Goal: Use online tool/utility: Utilize a website feature to perform a specific function

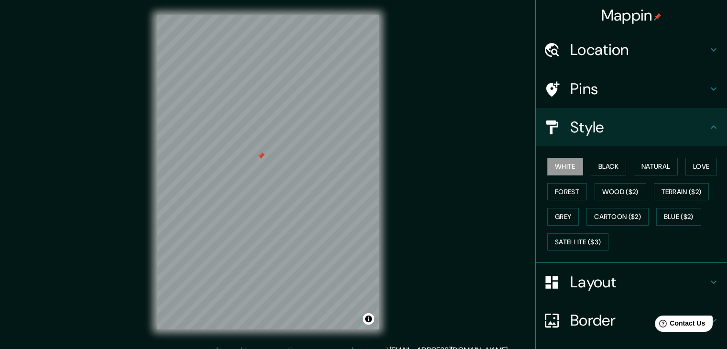
scroll to position [69, 0]
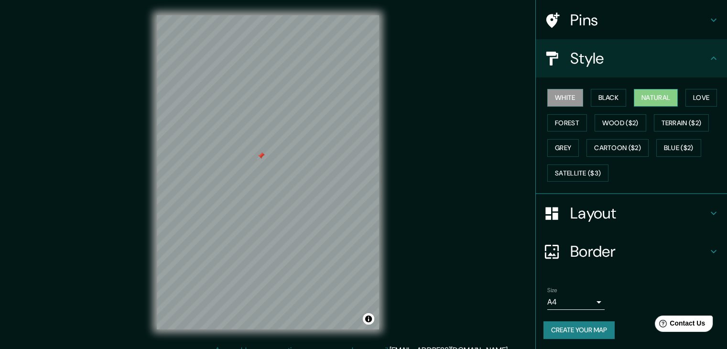
click at [641, 99] on button "Natural" at bounding box center [656, 98] width 44 height 18
drag, startPoint x: 244, startPoint y: 155, endPoint x: 457, endPoint y: 229, distance: 225.7
click at [456, 230] on div "Mappin Location Pins Style White Black Natural Love Forest Wood ($2) Terrain ($…" at bounding box center [363, 180] width 727 height 360
click at [638, 2] on div "Pins" at bounding box center [631, 20] width 191 height 38
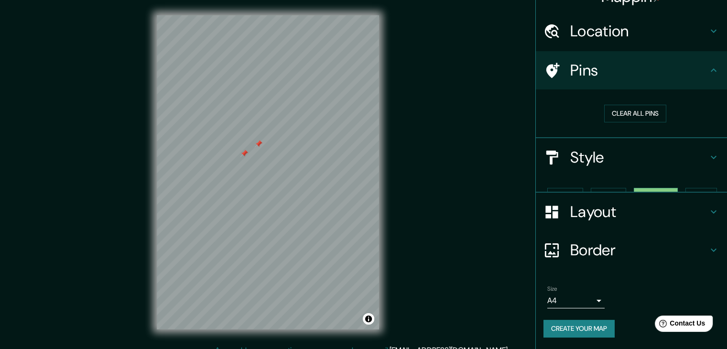
scroll to position [2, 0]
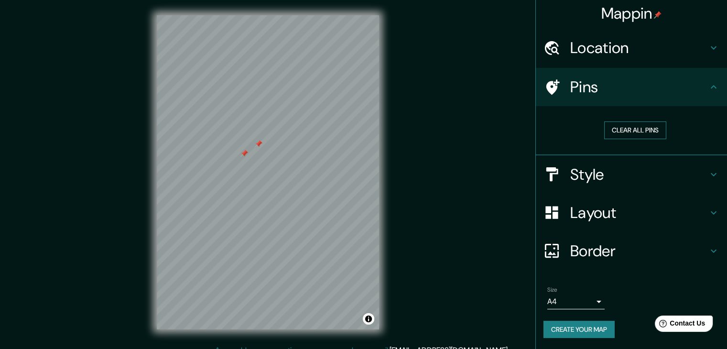
click at [625, 134] on button "Clear all pins" at bounding box center [635, 130] width 62 height 18
click at [590, 166] on h4 "Style" at bounding box center [639, 174] width 138 height 19
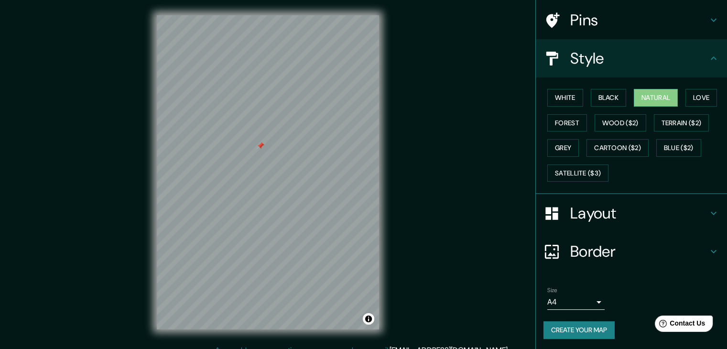
click at [570, 206] on h4 "Layout" at bounding box center [639, 213] width 138 height 19
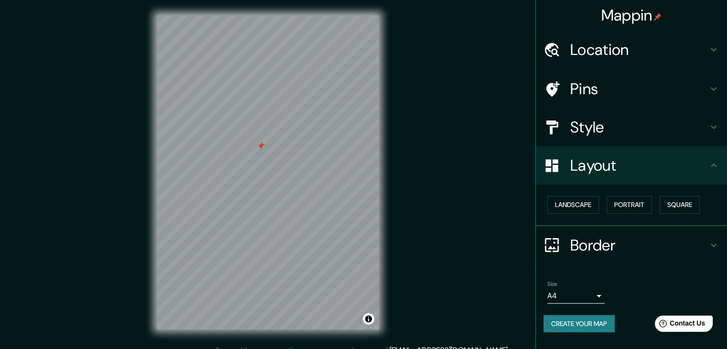
scroll to position [0, 0]
click at [680, 202] on button "Square" at bounding box center [680, 205] width 40 height 18
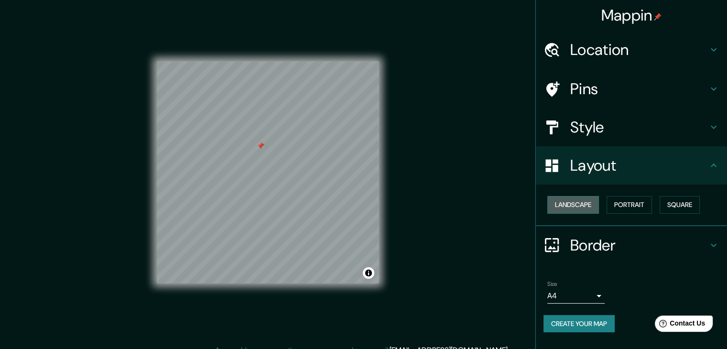
click at [595, 206] on button "Landscape" at bounding box center [573, 205] width 52 height 18
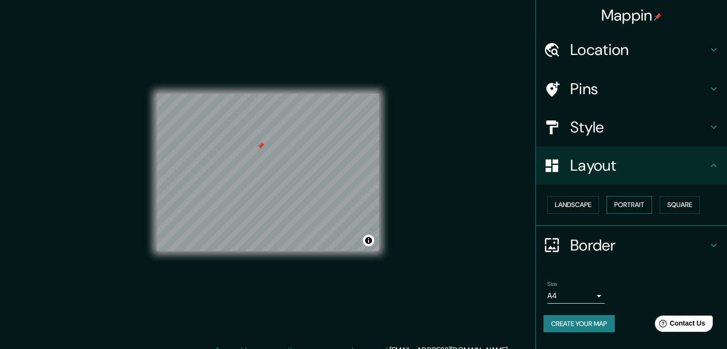
click at [629, 207] on button "Portrait" at bounding box center [628, 205] width 45 height 18
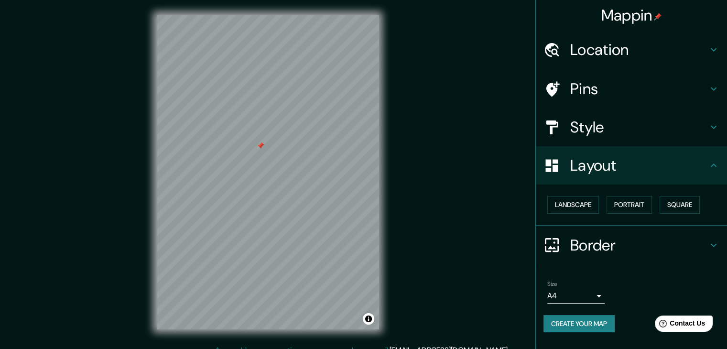
click at [613, 252] on h4 "Border" at bounding box center [639, 245] width 138 height 19
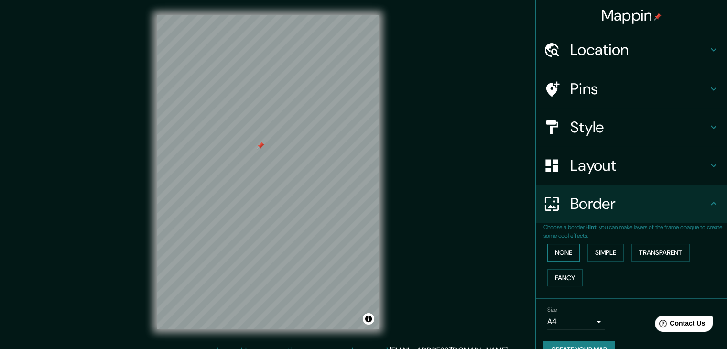
click at [565, 249] on button "None" at bounding box center [563, 253] width 32 height 18
click at [452, 239] on div "Mappin Location Pins Style Layout Border Choose a border. Hint : you can make l…" at bounding box center [363, 180] width 727 height 360
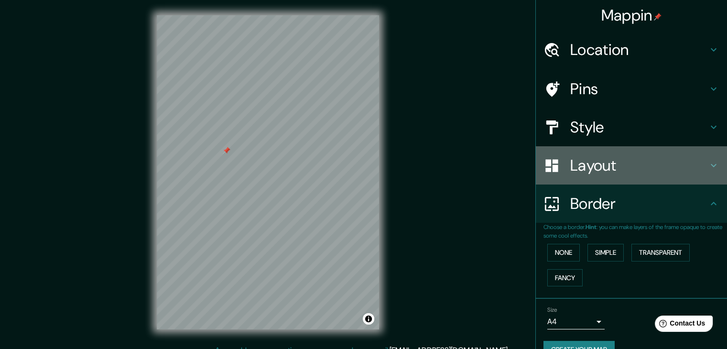
click at [627, 160] on h4 "Layout" at bounding box center [639, 165] width 138 height 19
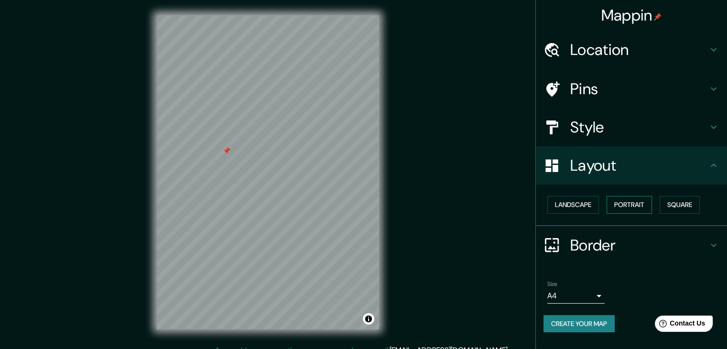
click at [623, 205] on button "Portrait" at bounding box center [628, 205] width 45 height 18
click at [587, 201] on button "Landscape" at bounding box center [573, 205] width 52 height 18
